Goal: Task Accomplishment & Management: Use online tool/utility

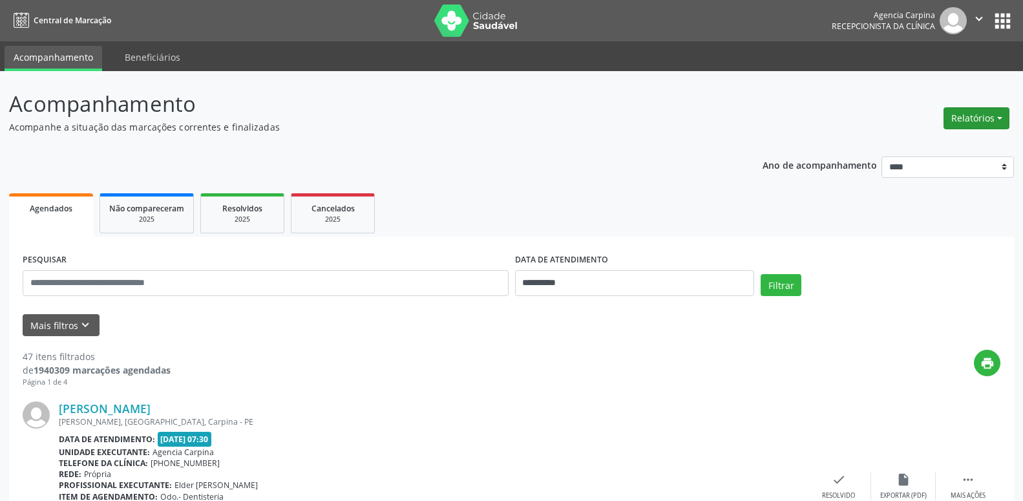
click at [985, 123] on button "Relatórios" at bounding box center [976, 118] width 66 height 22
click at [906, 157] on link "Procedimentos realizados" at bounding box center [940, 164] width 139 height 18
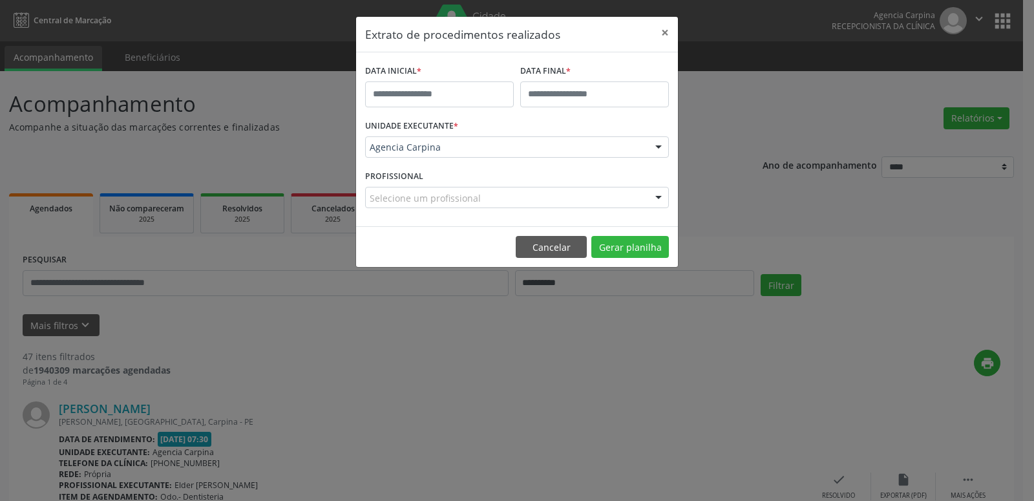
click at [853, 60] on div "Extrato de procedimentos realizados × DATA INICIAL * DATA FINAL * UNIDADE EXECU…" at bounding box center [517, 250] width 1034 height 501
click at [669, 36] on button "×" at bounding box center [665, 33] width 26 height 32
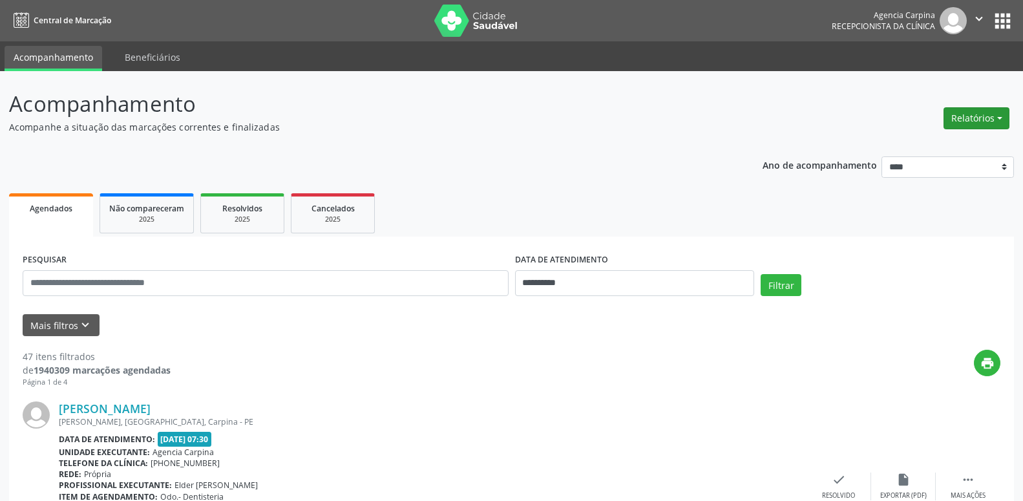
click at [966, 116] on button "Relatórios" at bounding box center [976, 118] width 66 height 22
click at [913, 151] on link "Agendamentos" at bounding box center [940, 146] width 139 height 18
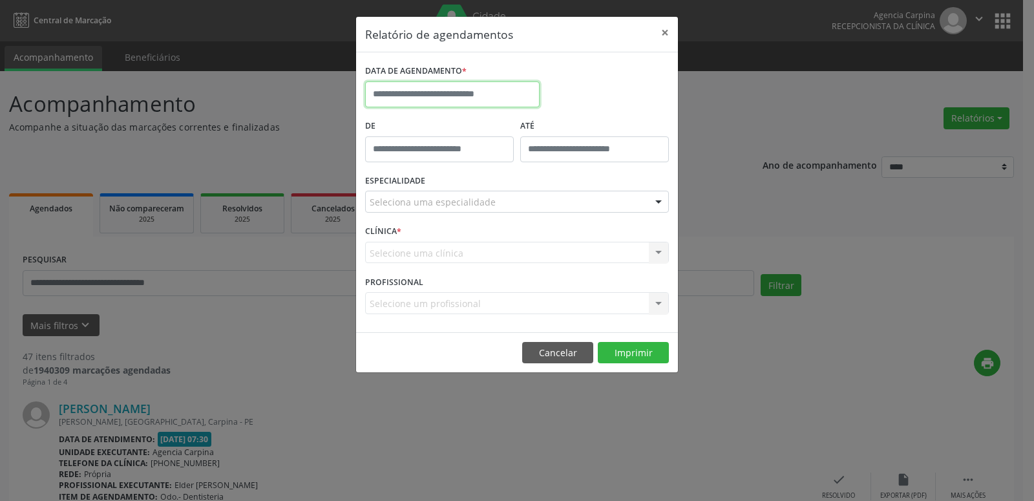
click at [494, 105] on input "text" at bounding box center [452, 94] width 174 height 26
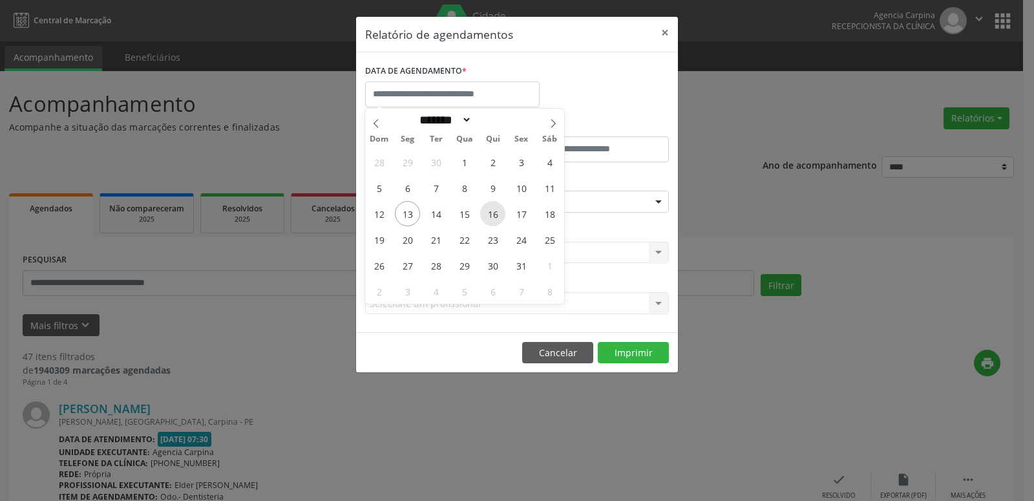
click at [500, 213] on span "16" at bounding box center [492, 213] width 25 height 25
type input "**********"
click at [500, 213] on span "16" at bounding box center [492, 213] width 25 height 25
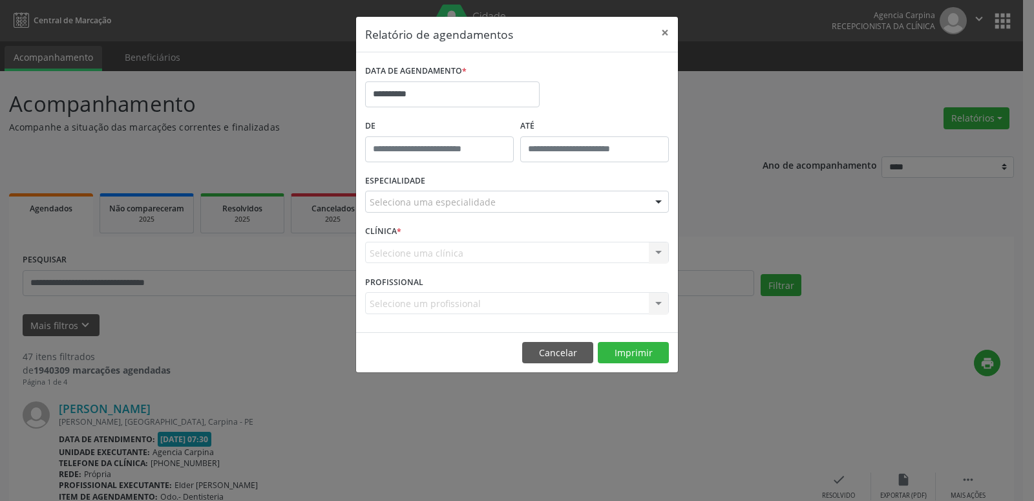
click at [507, 204] on div "Seleciona uma especialidade" at bounding box center [517, 202] width 304 height 22
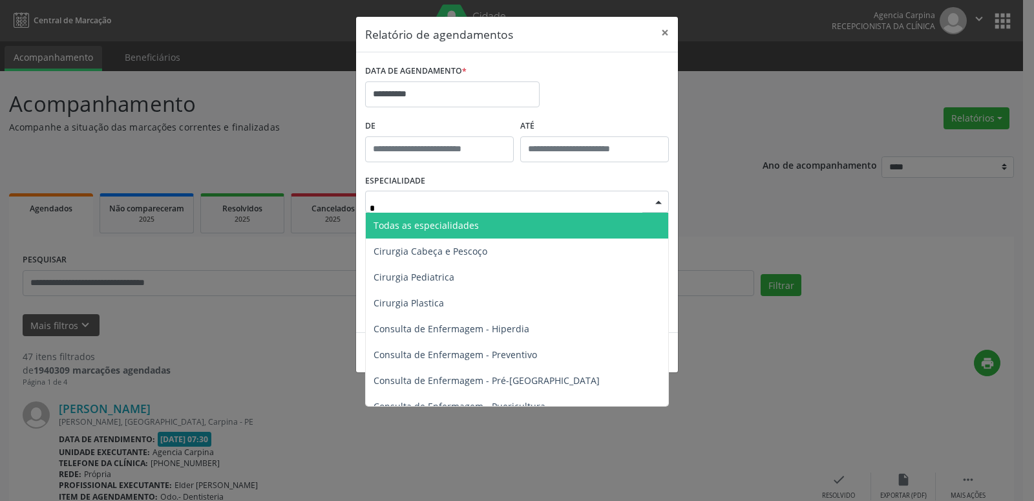
type input "**"
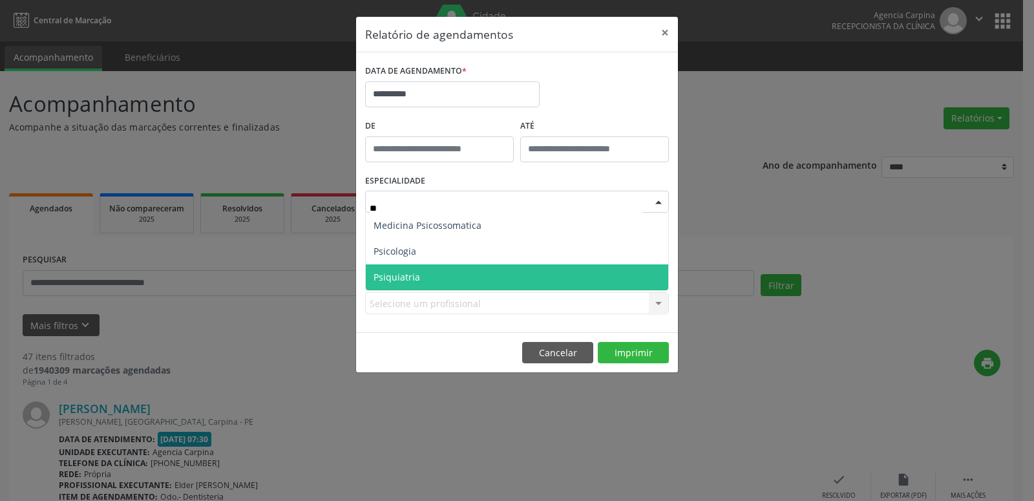
click at [452, 282] on span "Psiquiatria" at bounding box center [517, 277] width 302 height 26
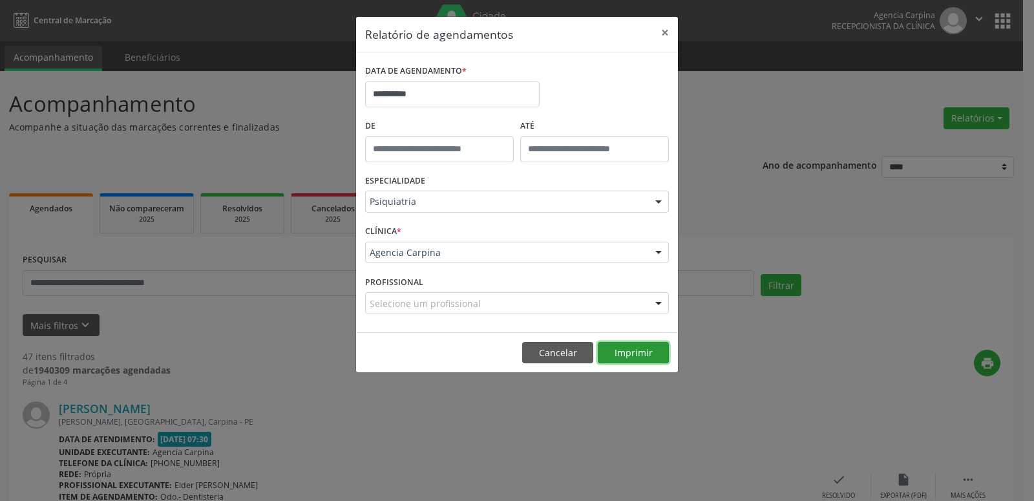
click at [647, 348] on button "Imprimir" at bounding box center [633, 353] width 71 height 22
